Goal: Transaction & Acquisition: Book appointment/travel/reservation

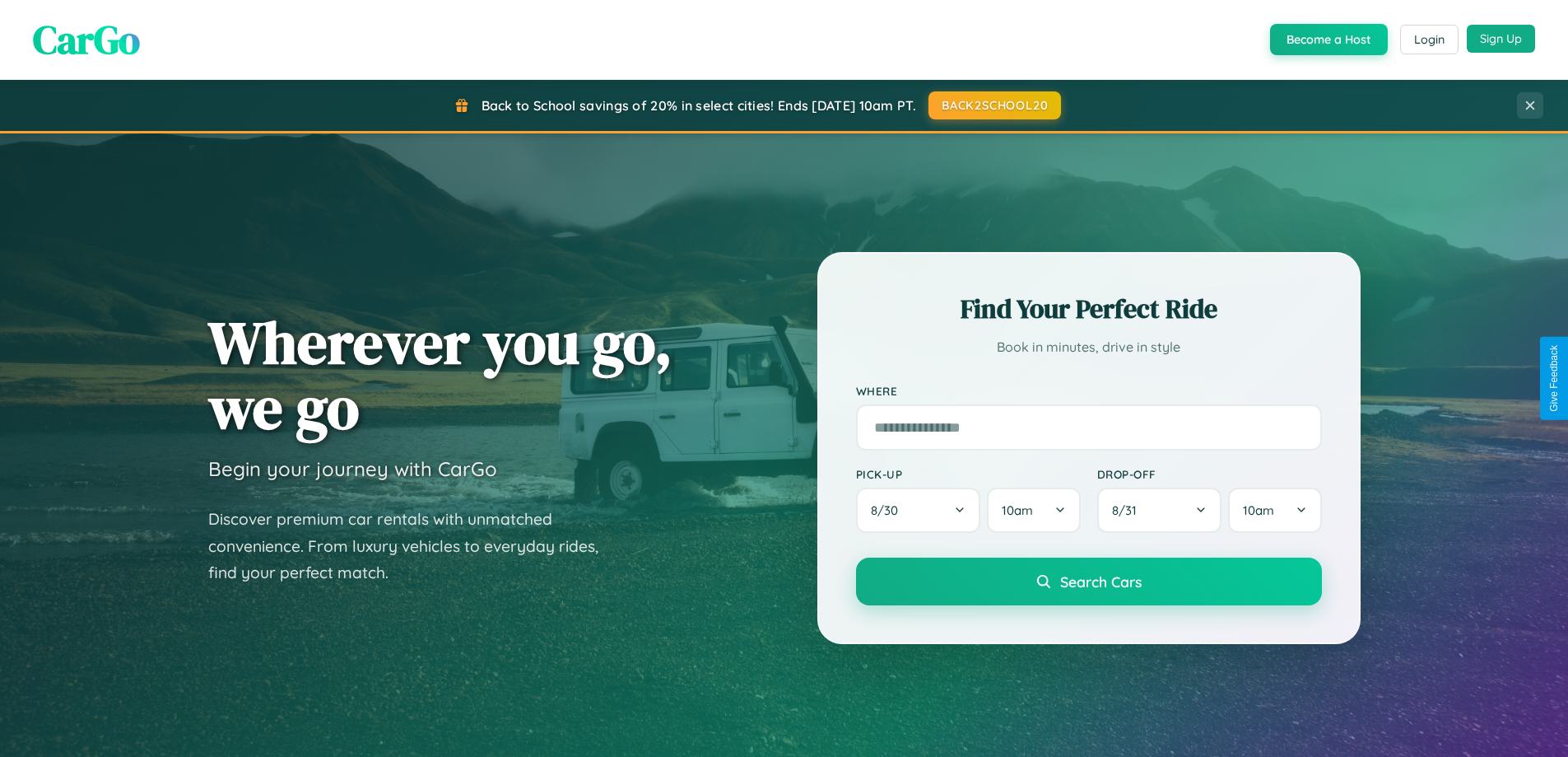
click at [1501, 38] on button "Sign Up" at bounding box center [1501, 38] width 68 height 28
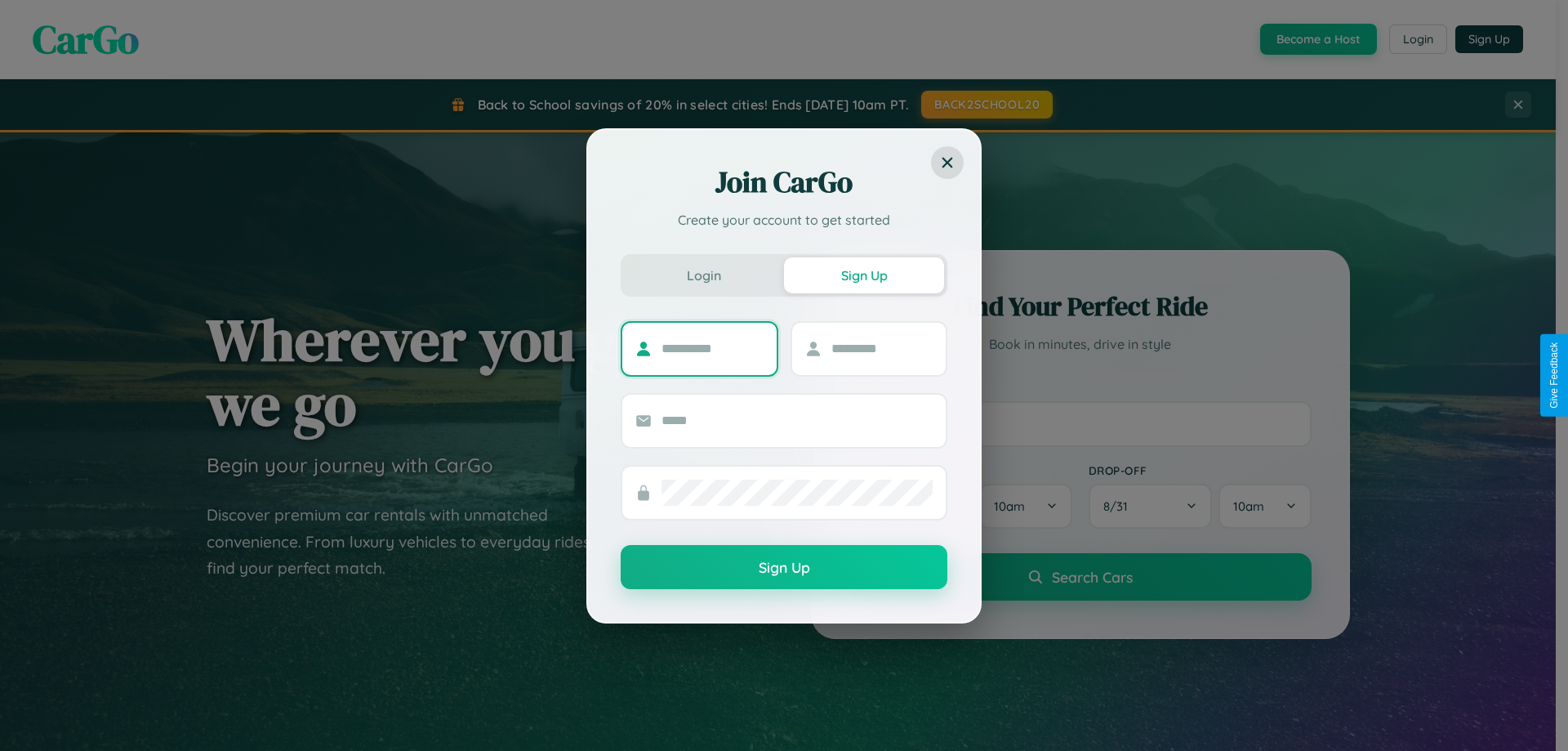
click at [712, 348] on input "text" at bounding box center [712, 349] width 102 height 26
type input "*******"
click at [881, 348] on input "text" at bounding box center [882, 349] width 102 height 26
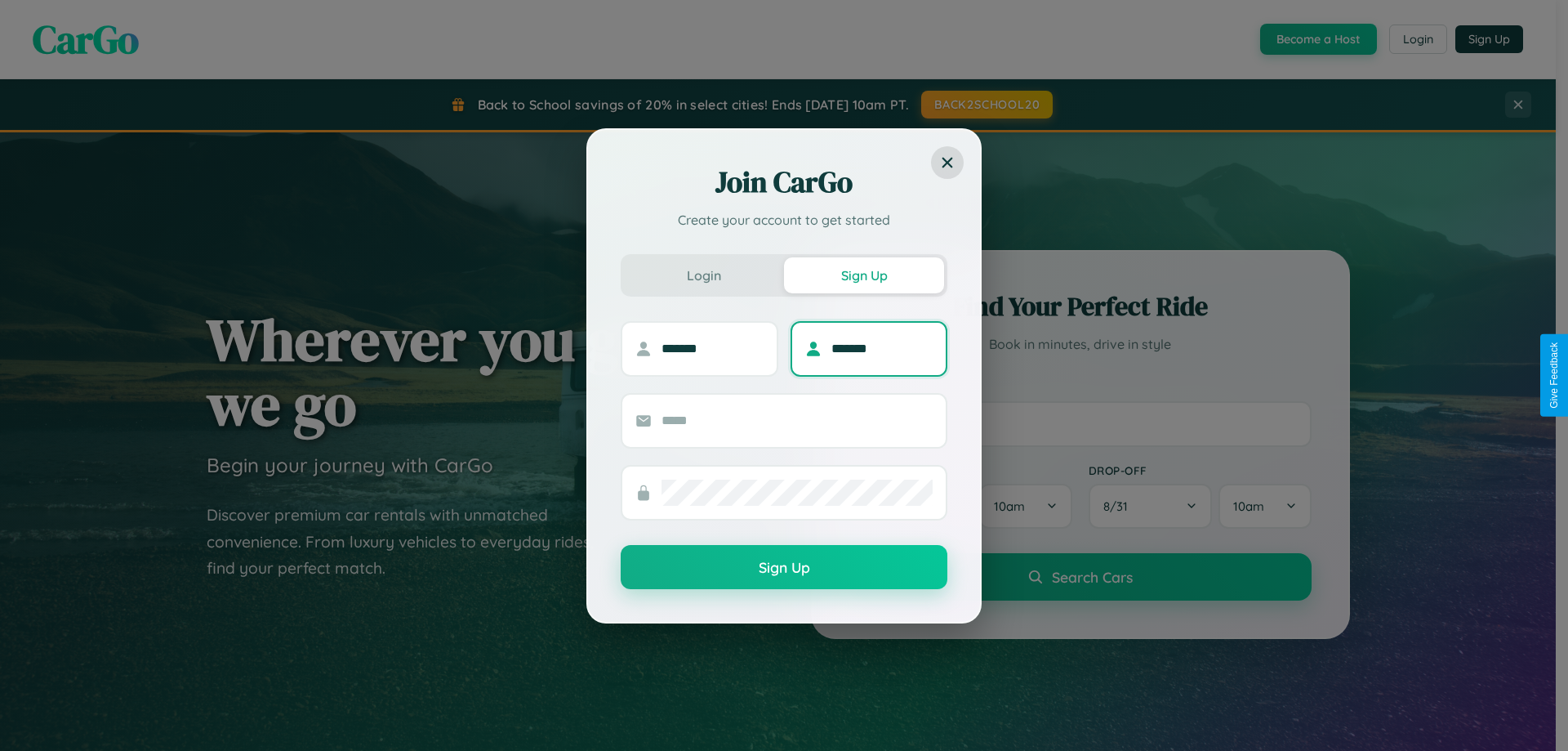
type input "*******"
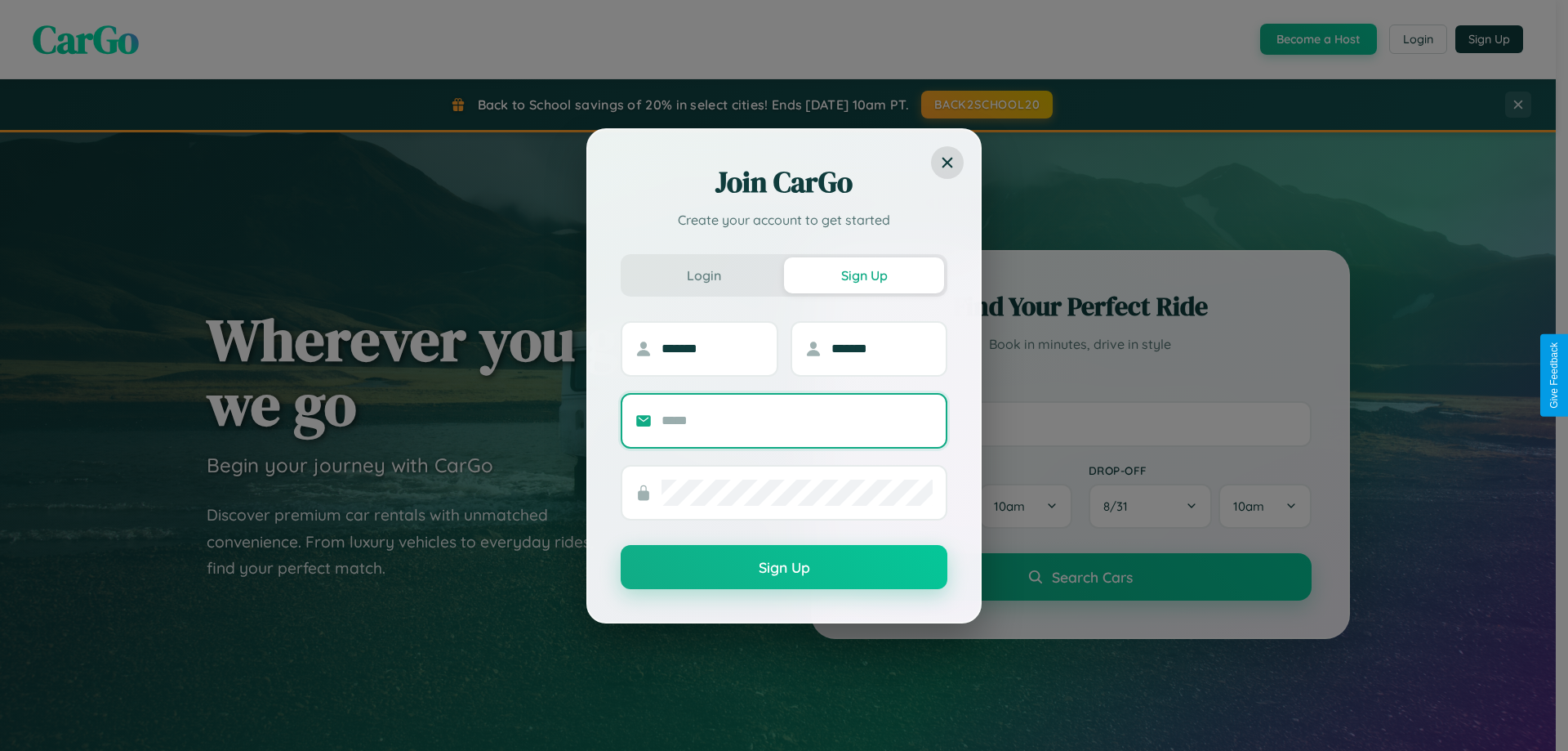
click at [797, 420] on input "text" at bounding box center [797, 420] width 271 height 26
type input "**********"
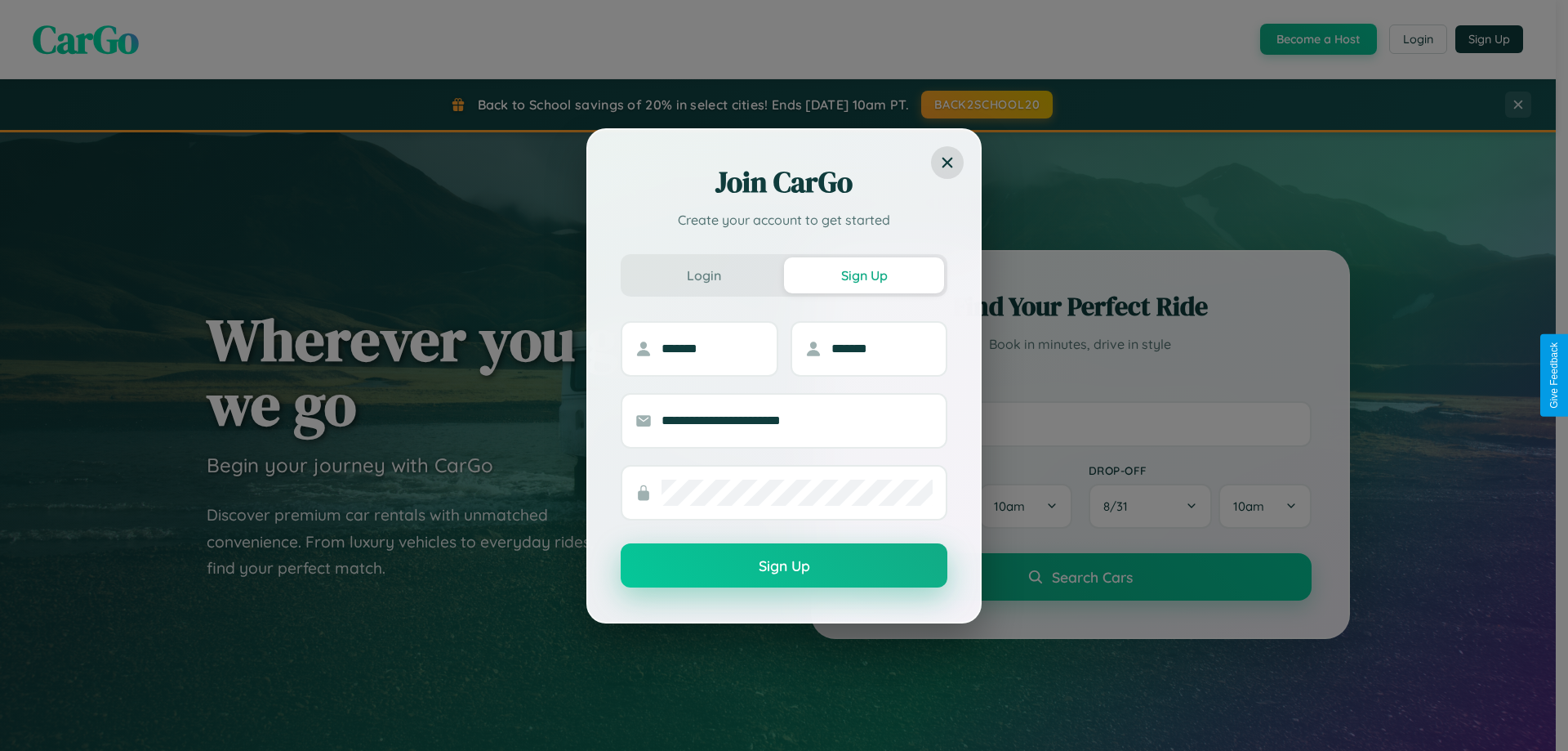
click at [784, 566] on button "Sign Up" at bounding box center [784, 566] width 327 height 44
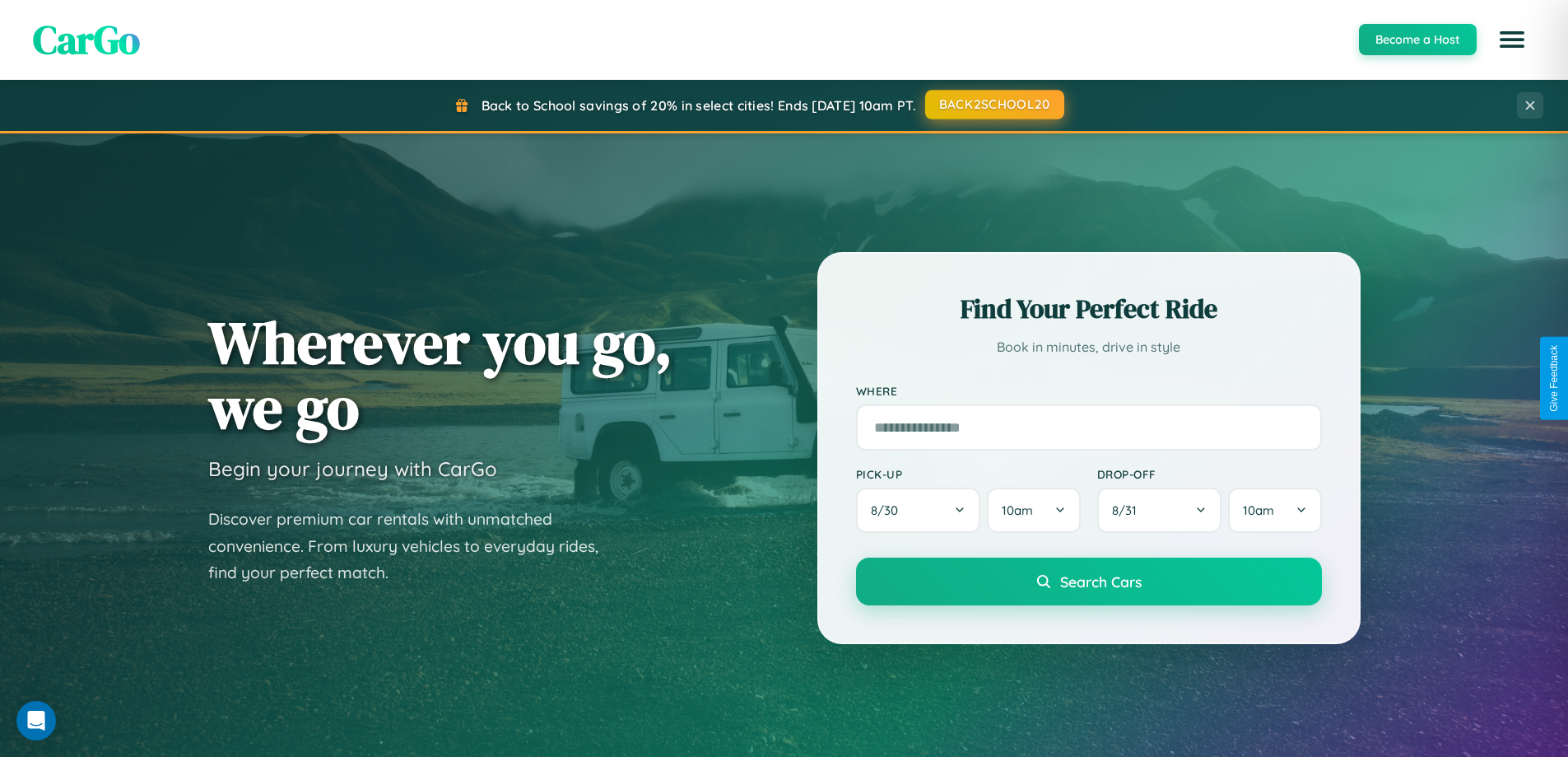
click at [994, 105] on button "BACK2SCHOOL20" at bounding box center [995, 104] width 139 height 30
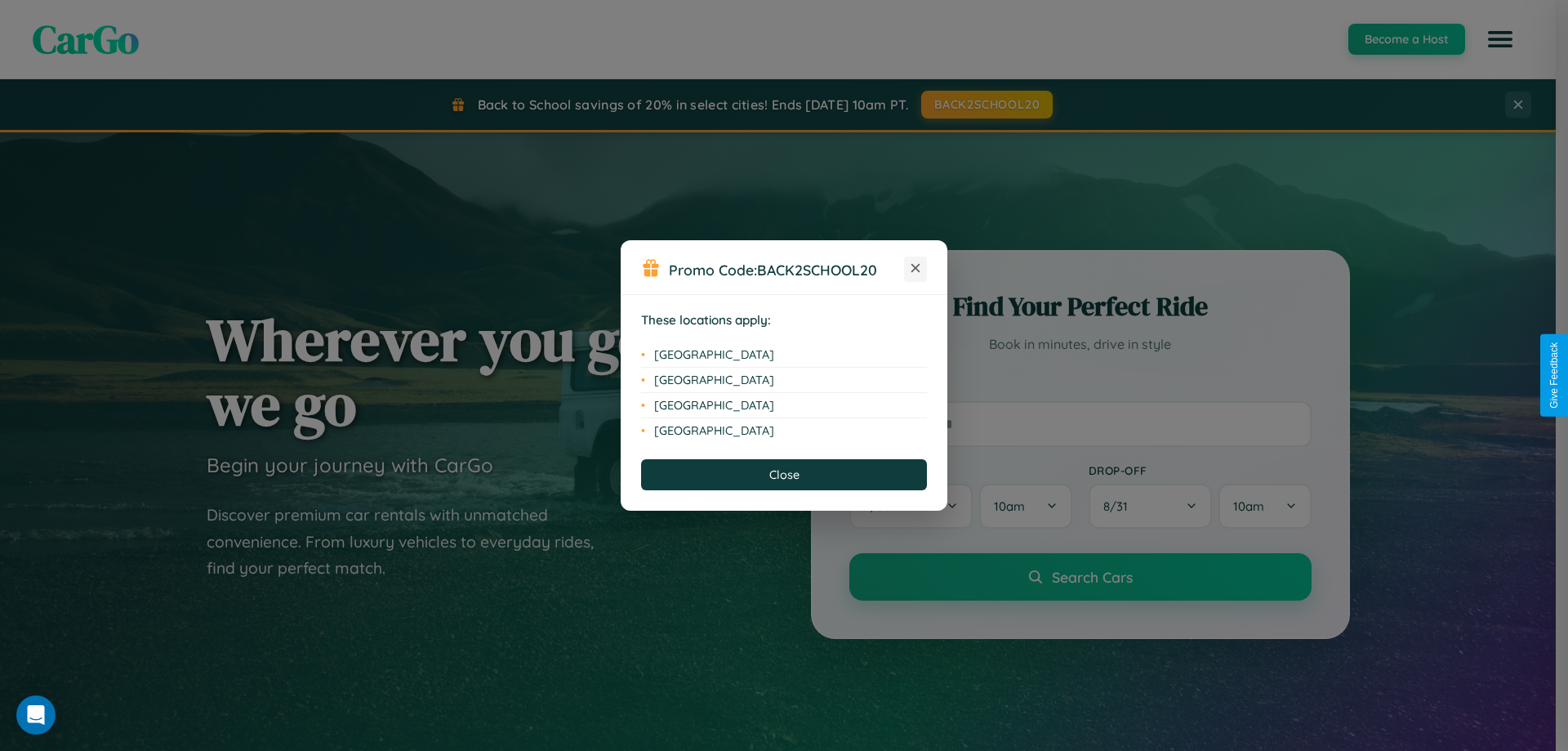
click at [916, 268] on icon at bounding box center [916, 268] width 9 height 9
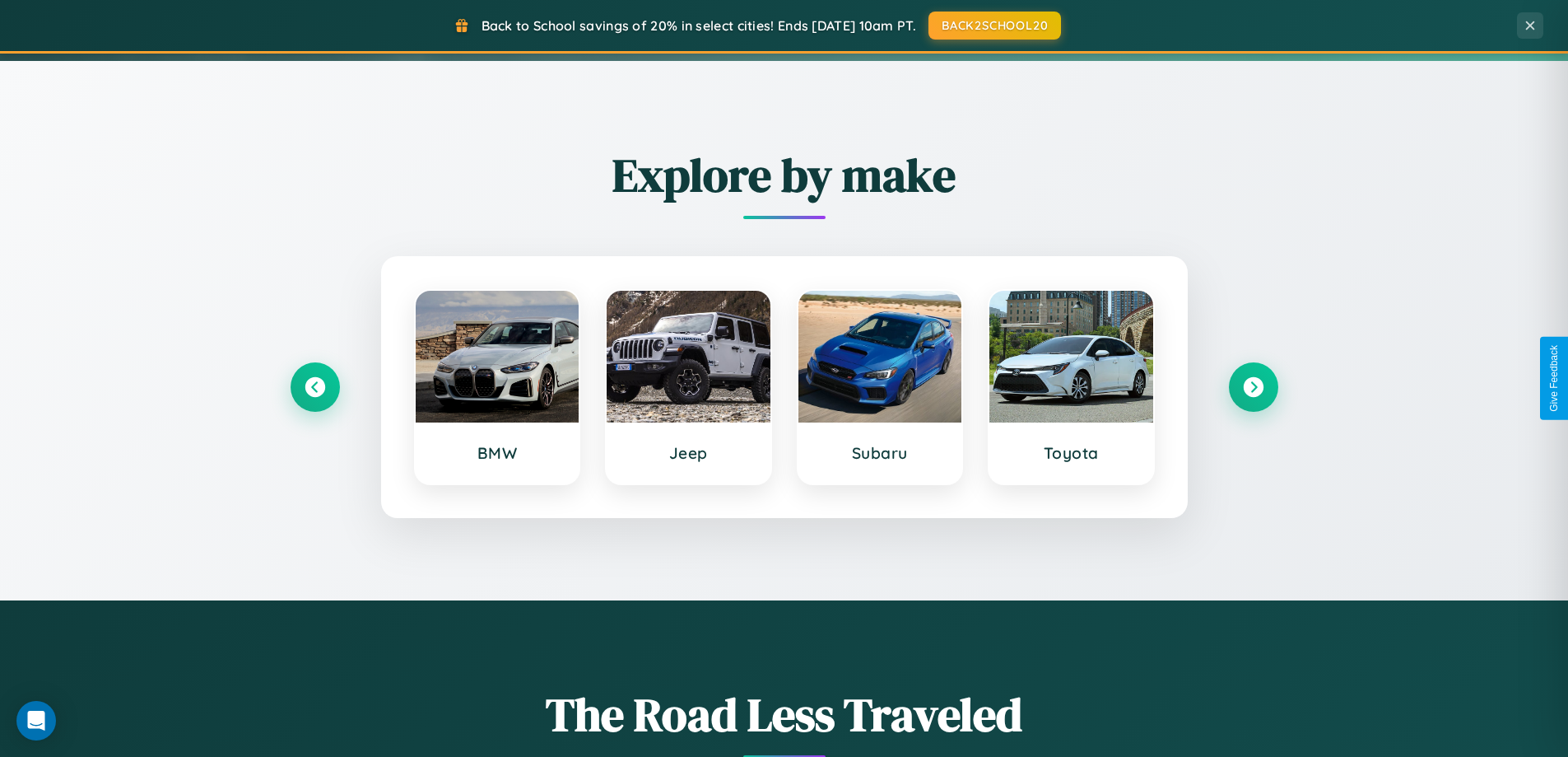
scroll to position [710, 0]
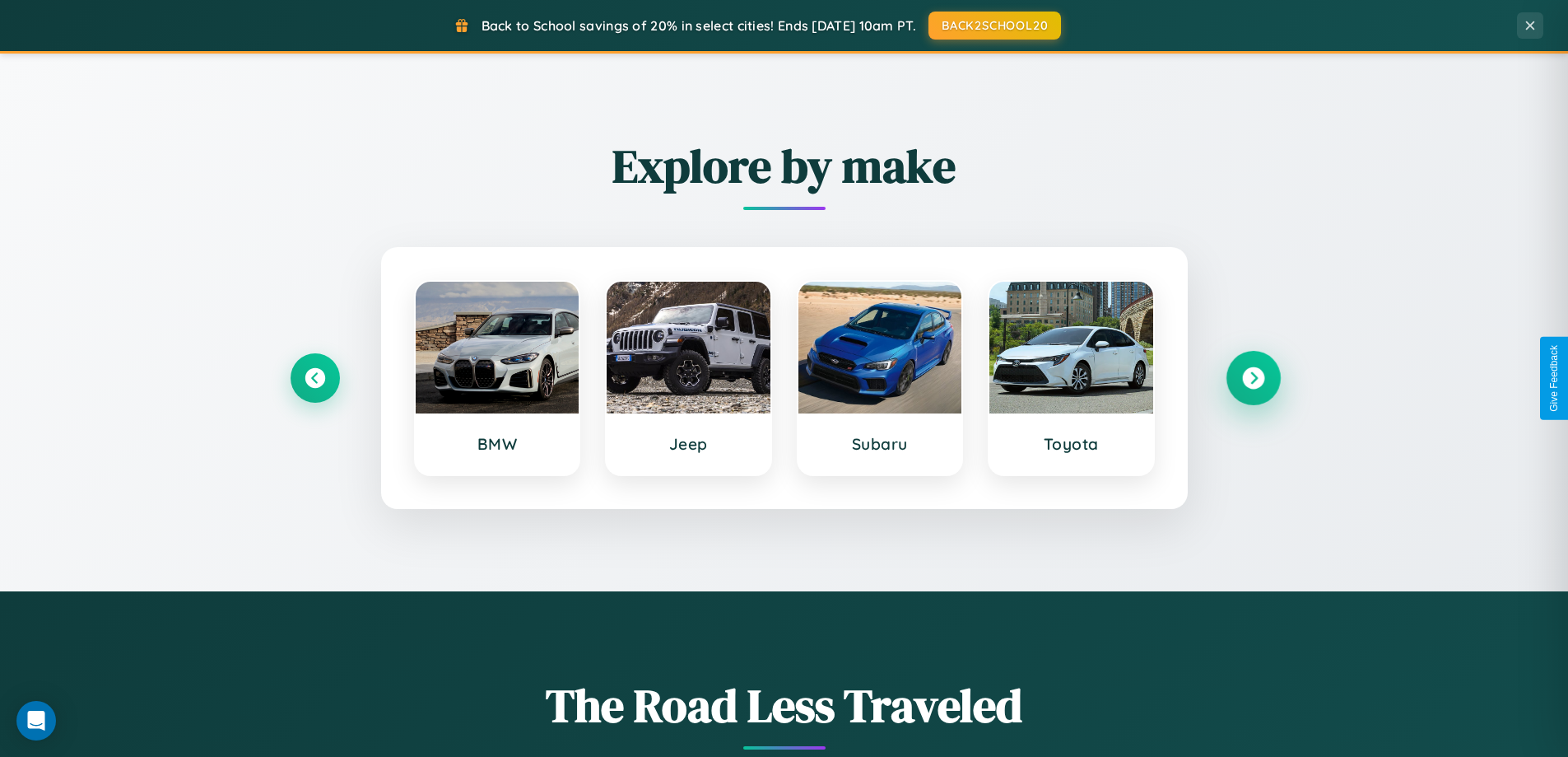
click at [1253, 378] on icon at bounding box center [1253, 378] width 22 height 22
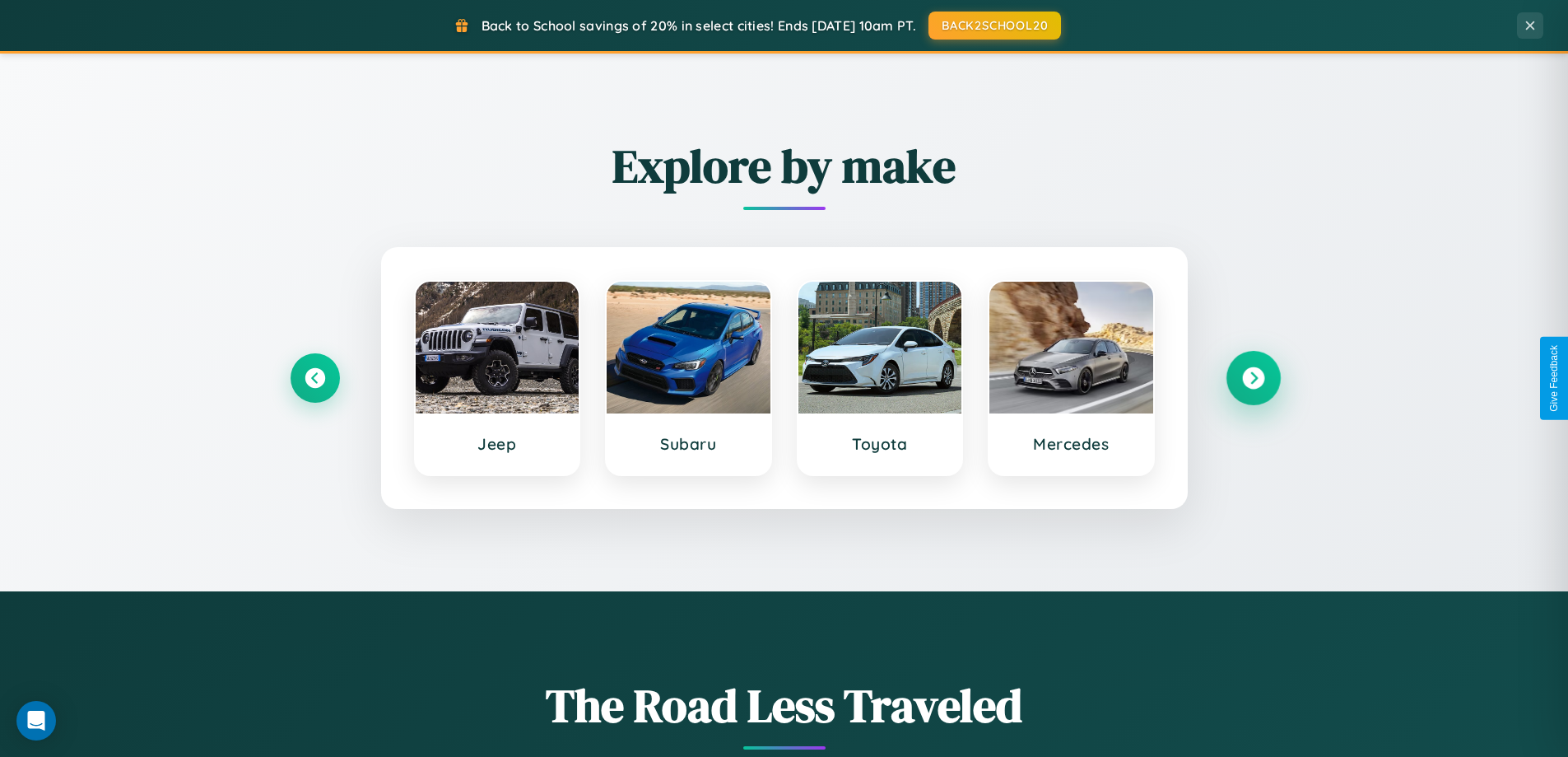
click at [1253, 378] on icon at bounding box center [1253, 378] width 22 height 22
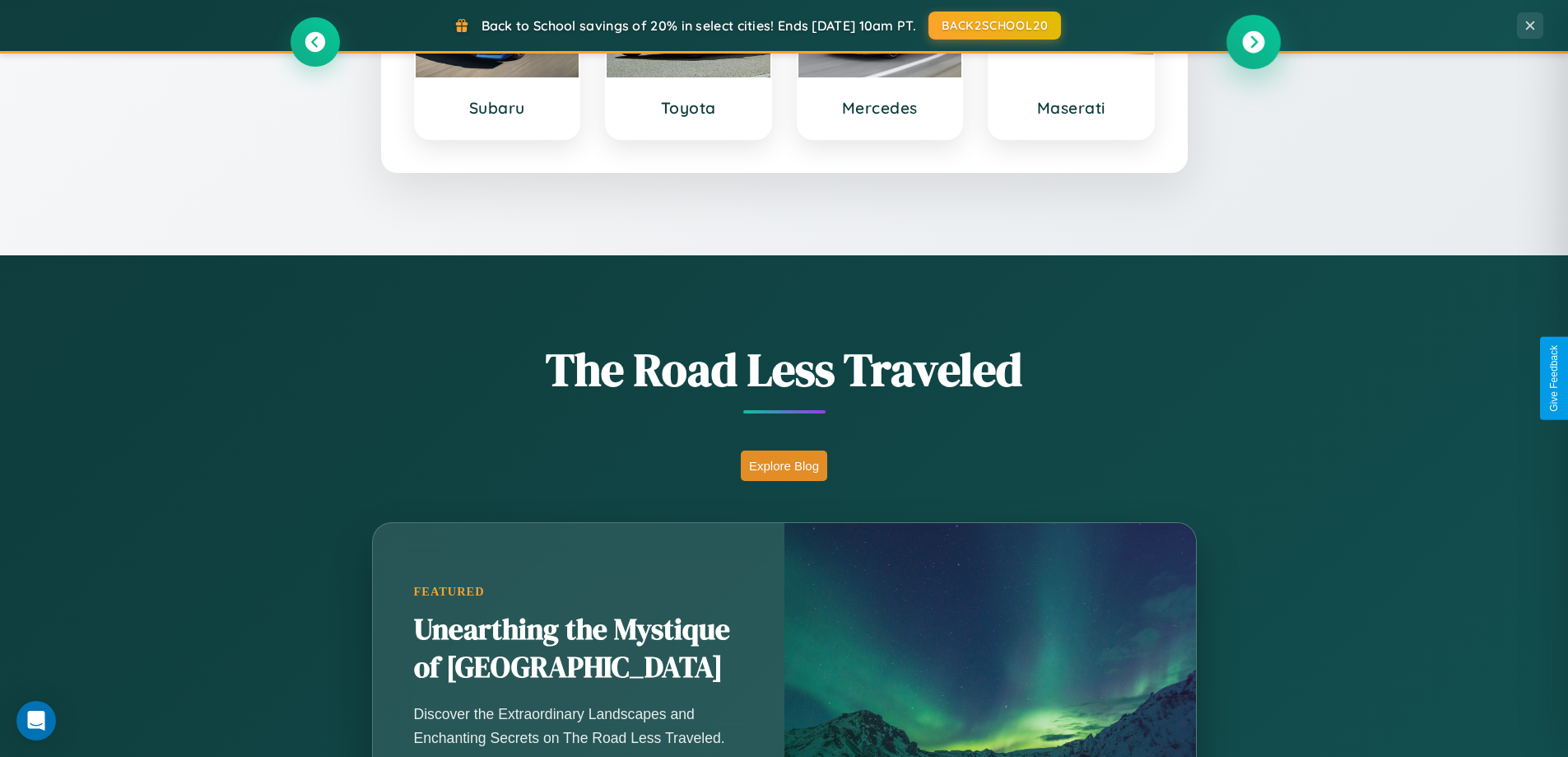
scroll to position [1930, 0]
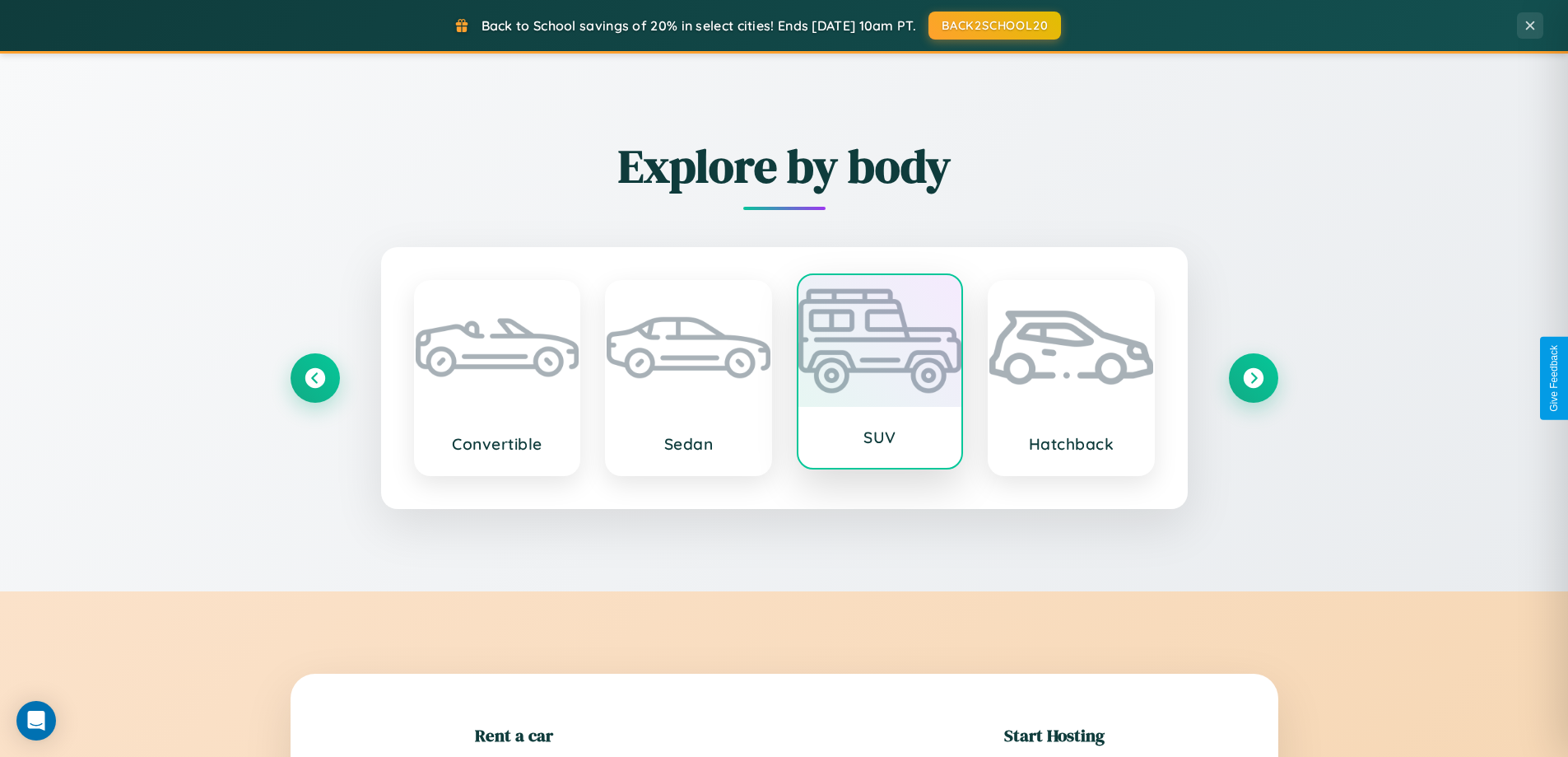
click at [879, 375] on div at bounding box center [880, 341] width 164 height 131
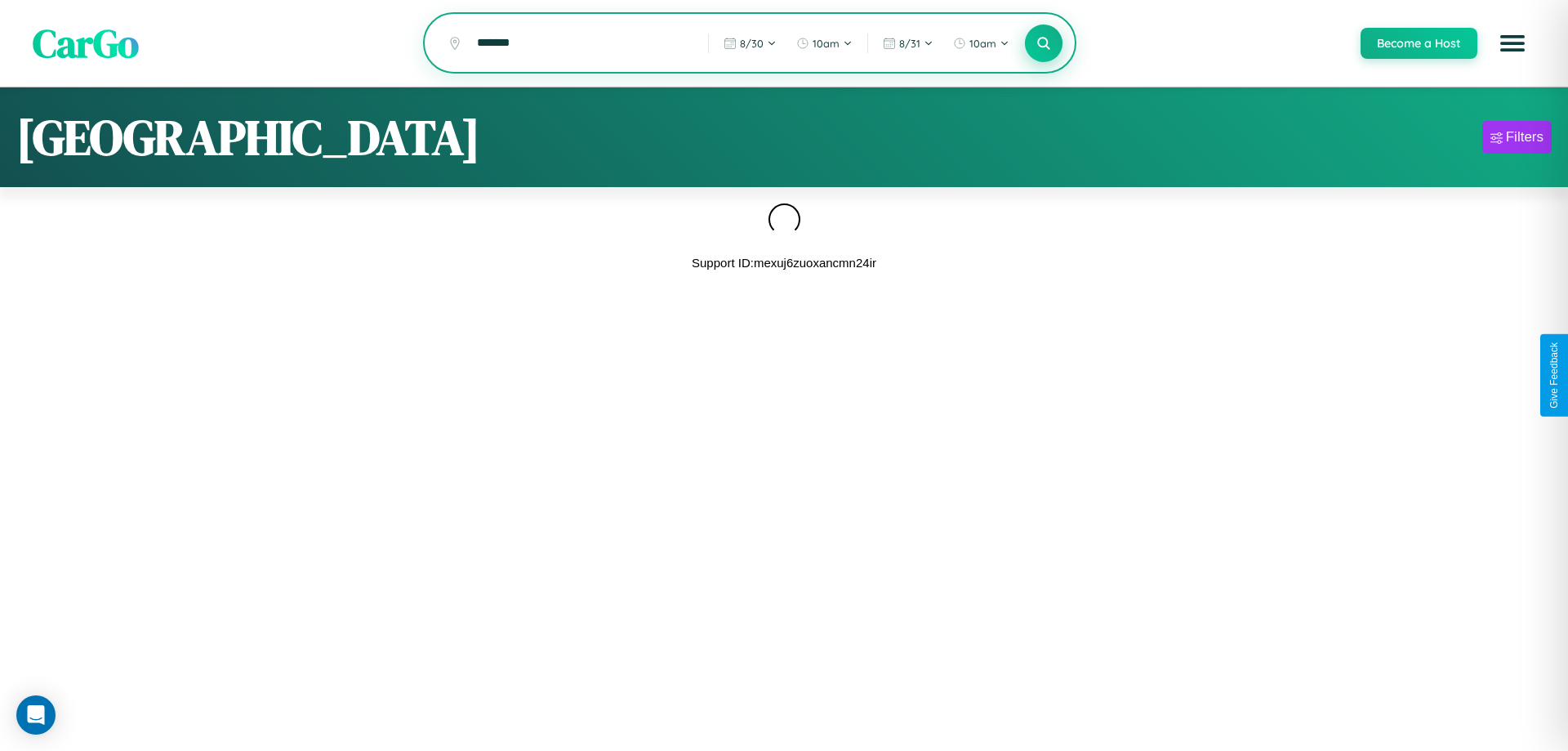
click at [1043, 44] on icon at bounding box center [1043, 42] width 15 height 15
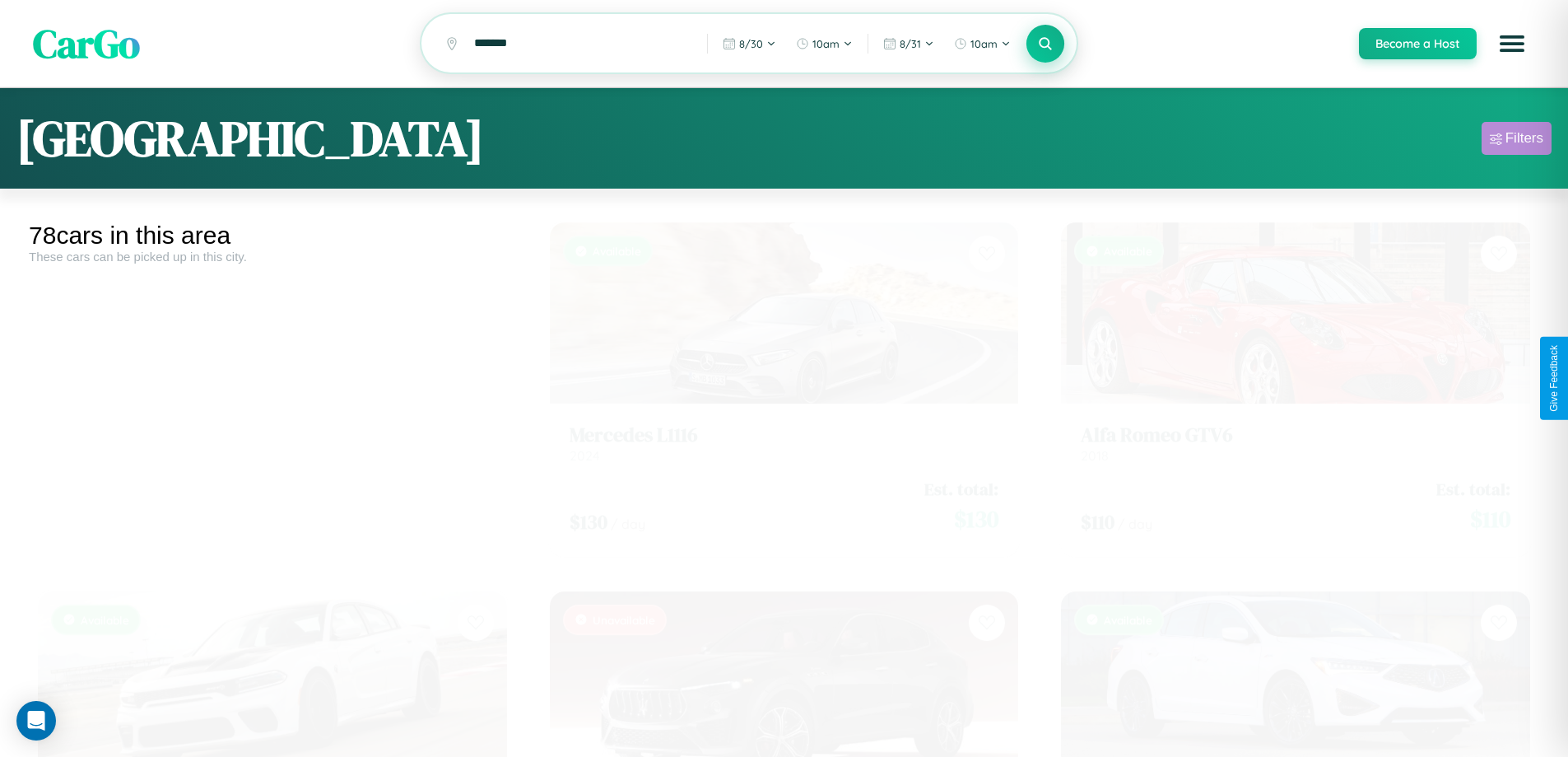
click at [1516, 141] on div "Filters" at bounding box center [1524, 137] width 38 height 16
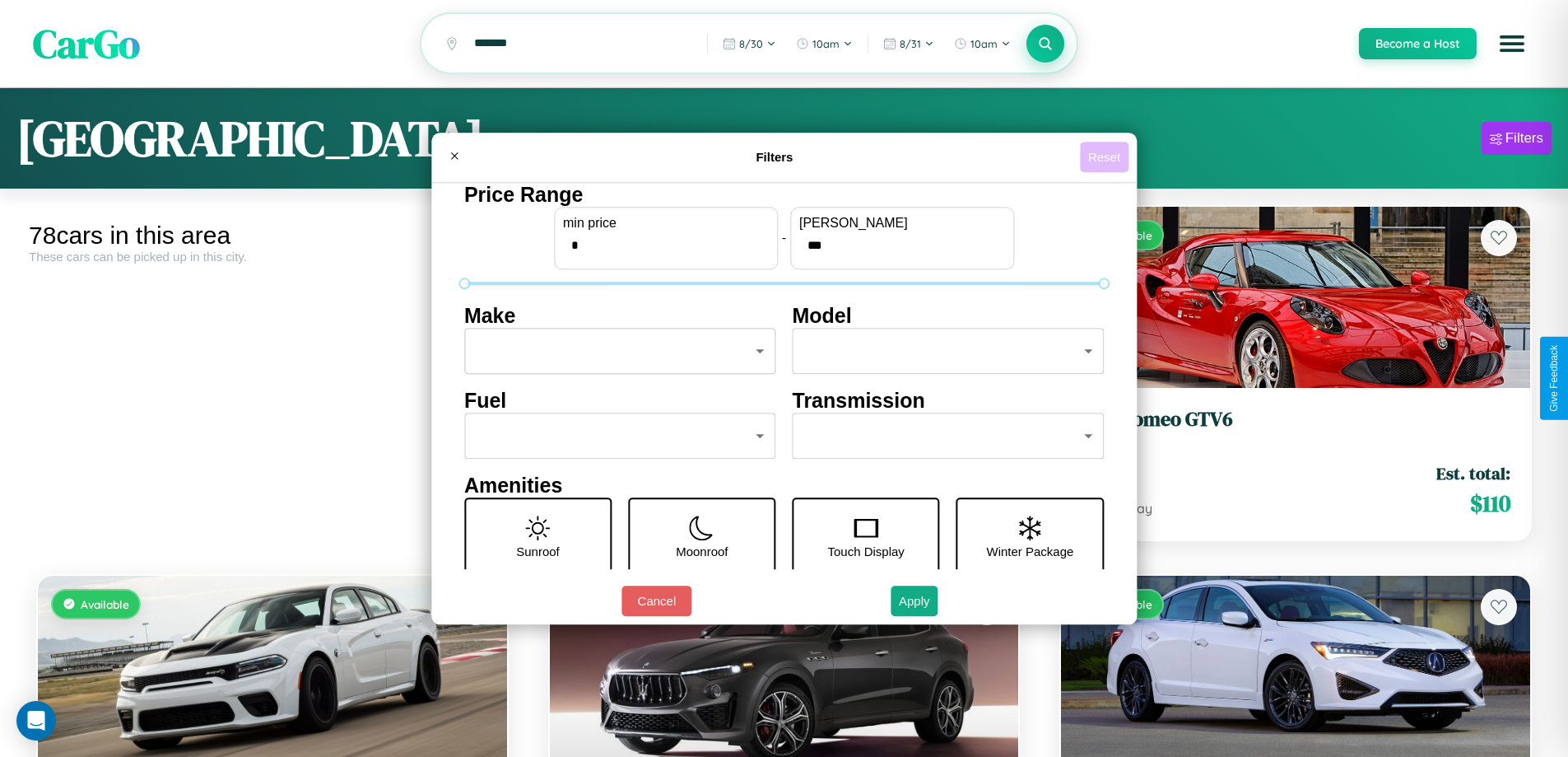
click at [1106, 156] on button "Reset" at bounding box center [1104, 157] width 49 height 31
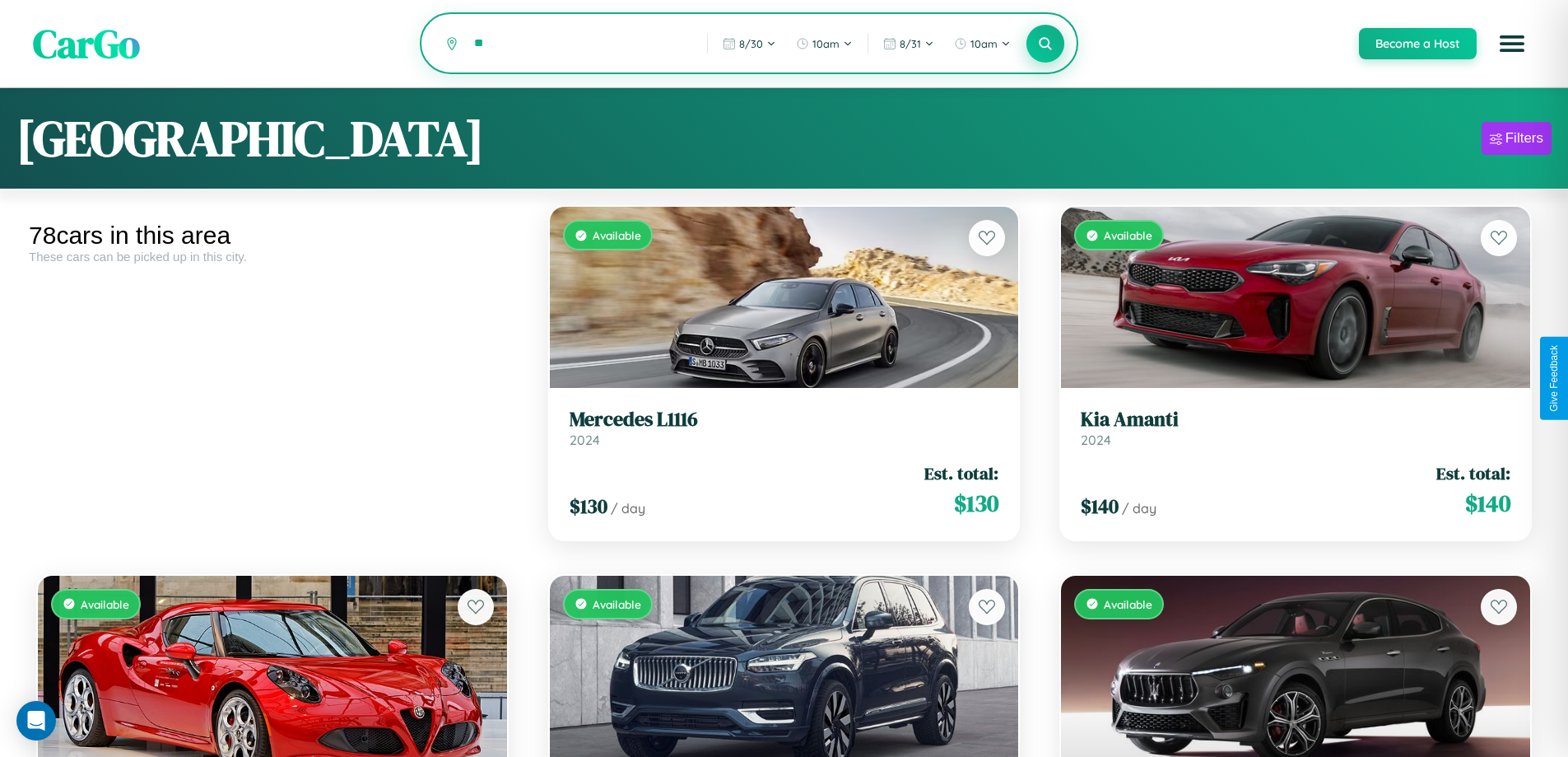
type input "*"
type input "****"
click at [1044, 44] on icon at bounding box center [1046, 43] width 15 height 15
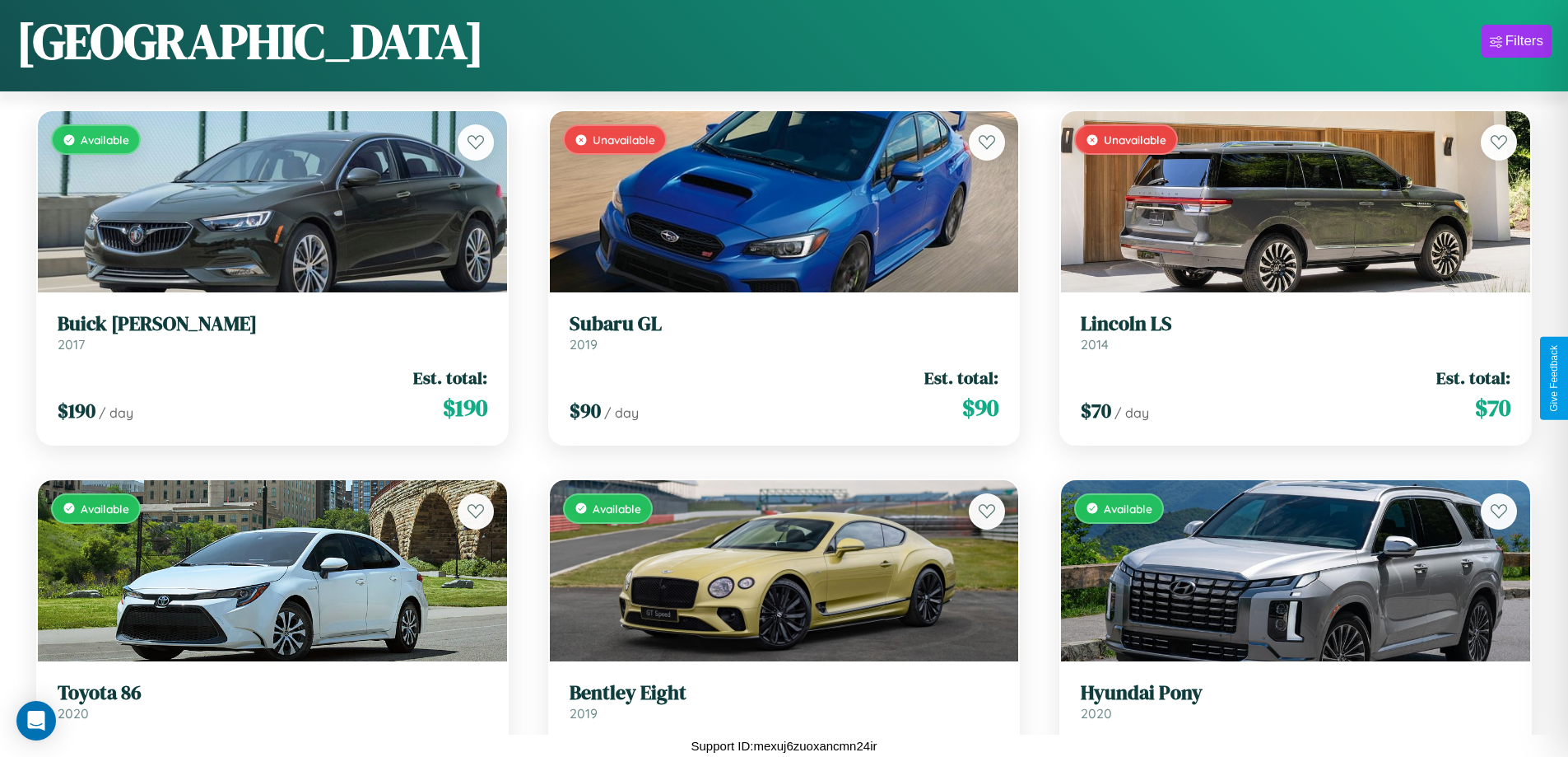
scroll to position [6131, 0]
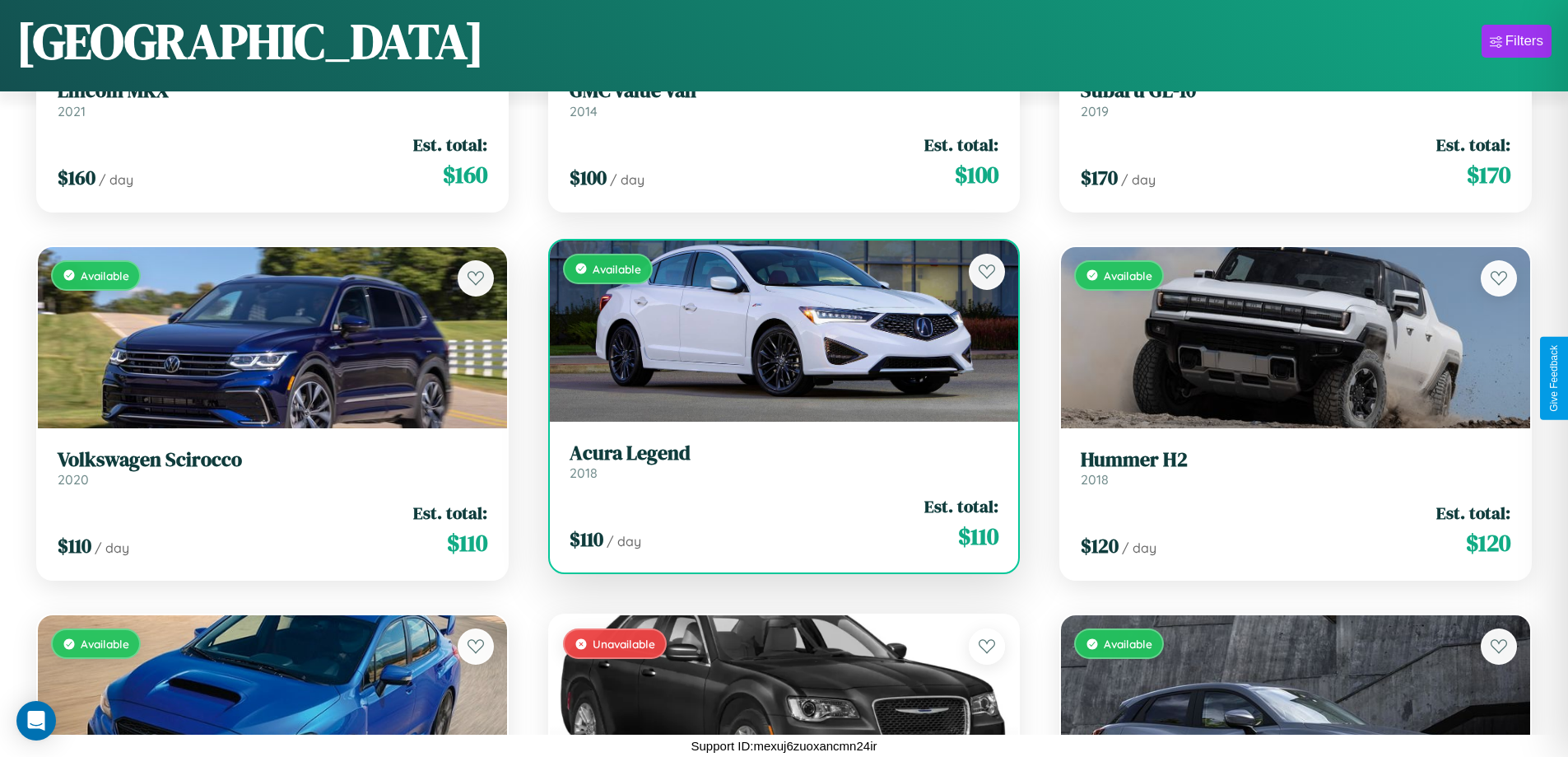
click at [777, 461] on h3 "Acura Legend" at bounding box center [785, 453] width 430 height 24
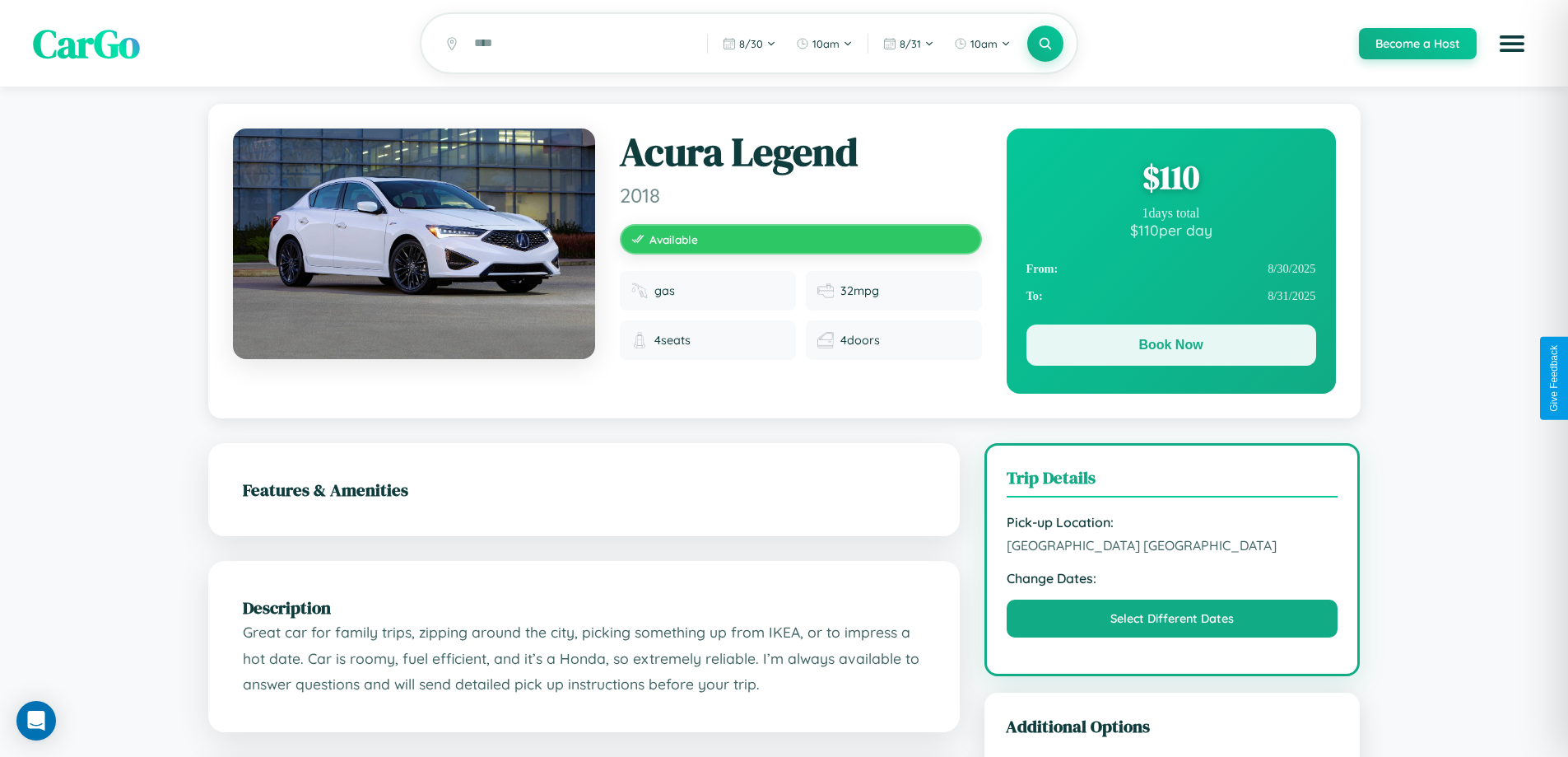
click at [1170, 349] on button "Book Now" at bounding box center [1171, 345] width 290 height 41
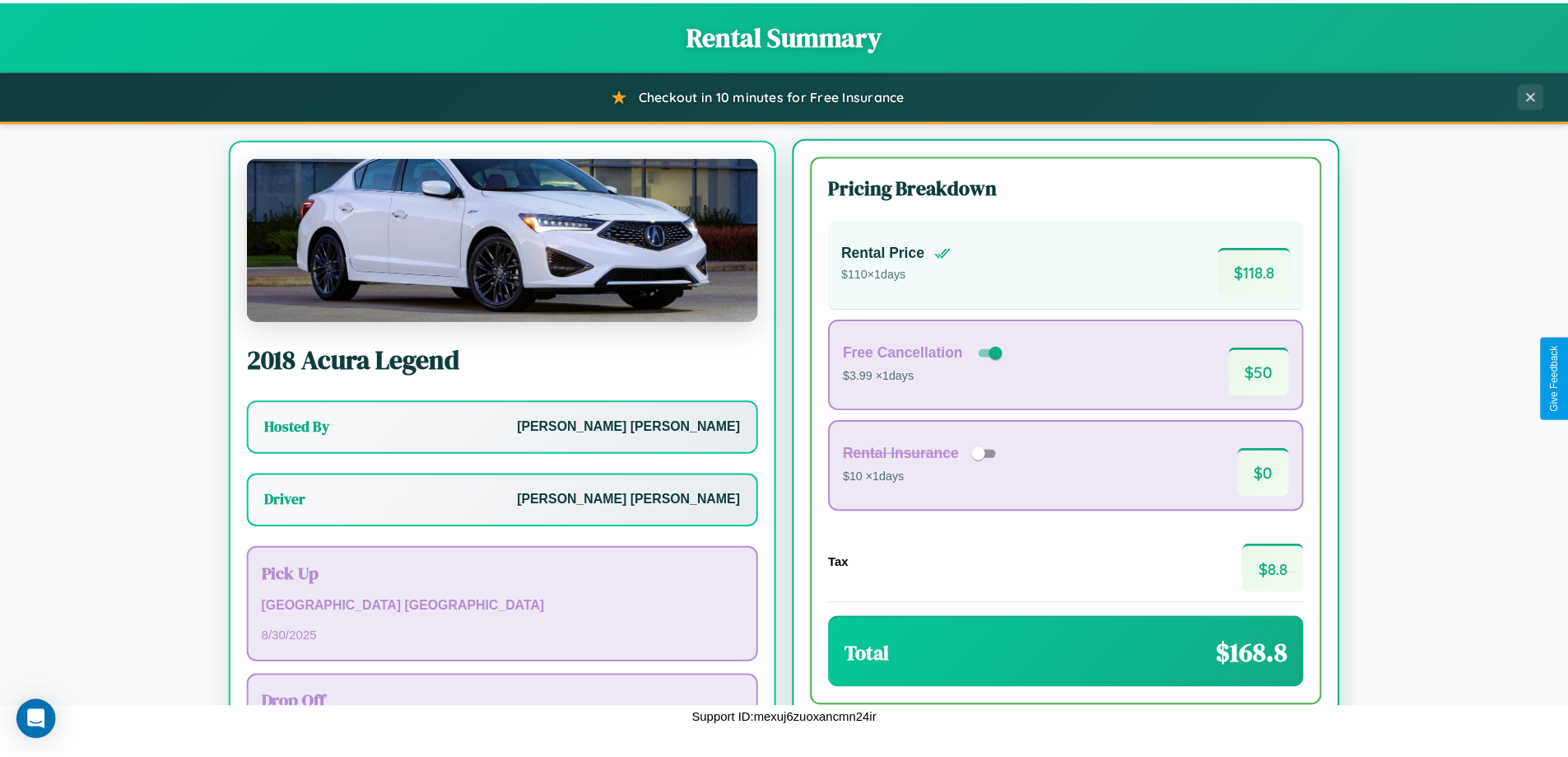
scroll to position [77, 0]
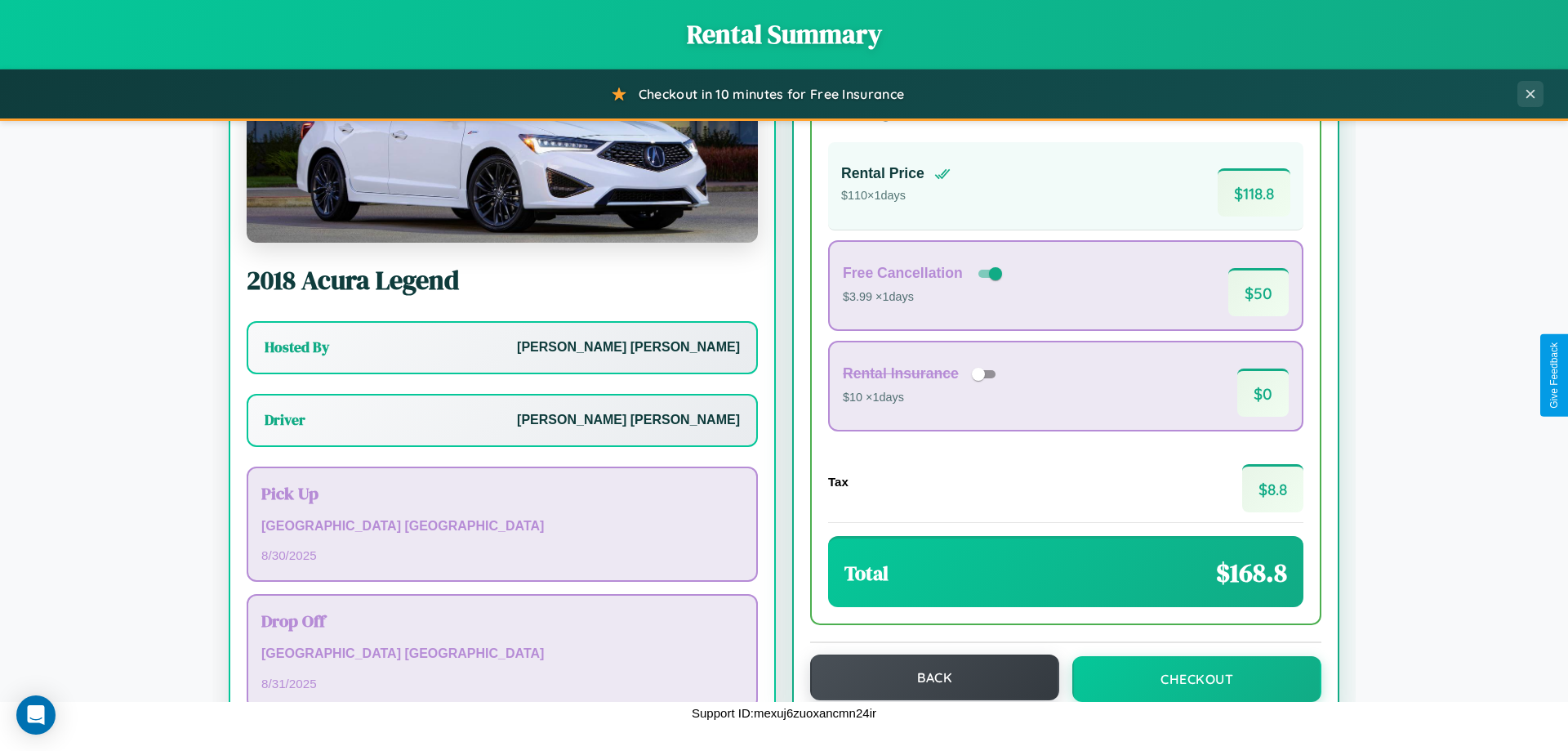
click at [927, 679] on button "Back" at bounding box center [934, 677] width 249 height 46
